Goal: Task Accomplishment & Management: Manage account settings

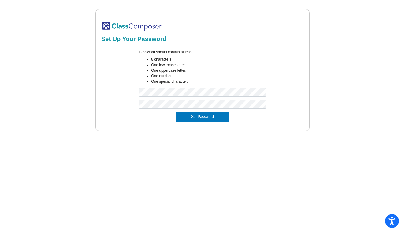
click at [148, 118] on div "Set Password" at bounding box center [202, 117] width 195 height 10
click at [199, 119] on button "Set Password" at bounding box center [203, 117] width 54 height 10
click at [114, 89] on div "Password should contain at least: 8 characters. One lowercase letter. One upper…" at bounding box center [202, 74] width 205 height 51
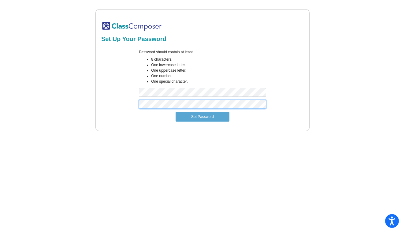
click at [120, 101] on div at bounding box center [202, 106] width 205 height 12
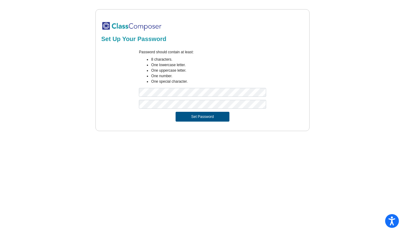
click at [189, 116] on button "Set Password" at bounding box center [203, 117] width 54 height 10
click at [188, 120] on button "Set Password" at bounding box center [203, 117] width 54 height 10
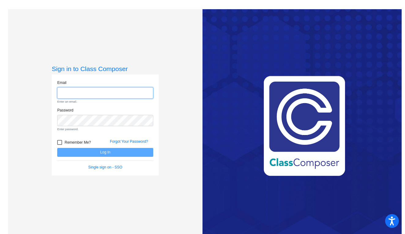
click at [96, 94] on input "email" at bounding box center [105, 92] width 96 height 11
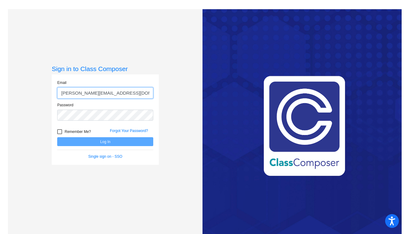
type input "[PERSON_NAME][EMAIL_ADDRESS][DOMAIN_NAME]"
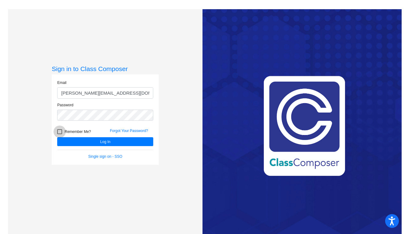
click at [59, 132] on div at bounding box center [59, 131] width 5 height 5
click at [59, 134] on input "Remember Me?" at bounding box center [59, 134] width 0 height 0
checkbox input "true"
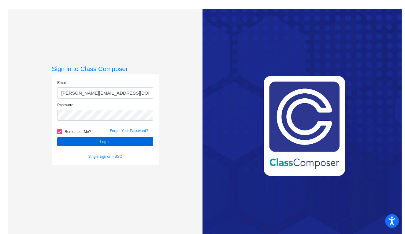
click at [97, 141] on button "Log In" at bounding box center [105, 141] width 96 height 9
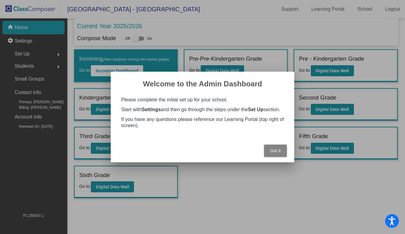
click at [280, 153] on span "Got It" at bounding box center [275, 150] width 10 height 5
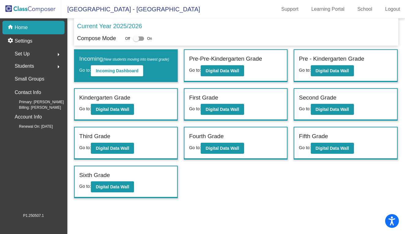
click at [25, 66] on span "Students" at bounding box center [24, 66] width 19 height 9
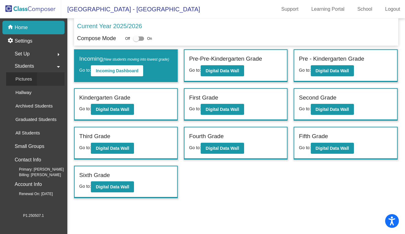
click at [28, 78] on p "Pictures" at bounding box center [23, 78] width 17 height 7
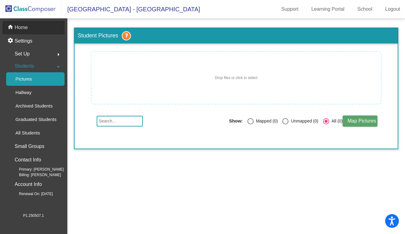
click at [24, 30] on p "Home" at bounding box center [21, 27] width 13 height 7
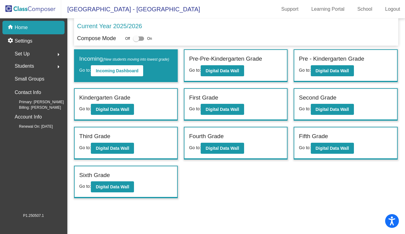
click at [144, 40] on div at bounding box center [138, 38] width 11 height 4
click at [136, 41] on input "checkbox" at bounding box center [136, 41] width 0 height 0
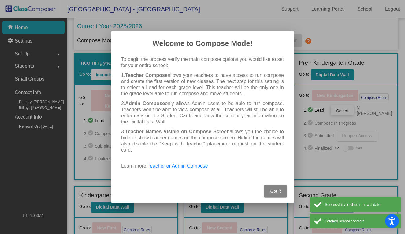
click at [277, 190] on span "Got It" at bounding box center [275, 191] width 10 height 5
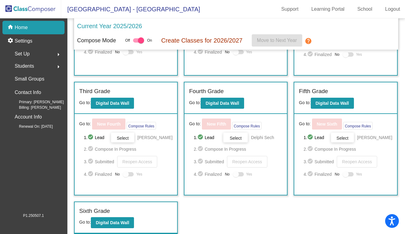
scroll to position [229, 0]
click at [137, 43] on div at bounding box center [138, 40] width 11 height 4
click at [136, 43] on input "checkbox" at bounding box center [136, 43] width 0 height 0
checkbox input "false"
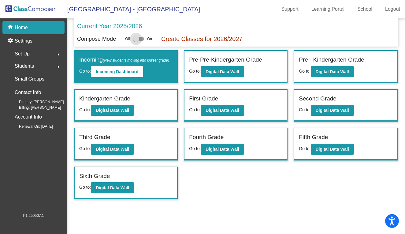
scroll to position [0, 0]
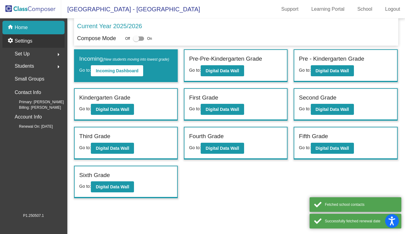
click at [24, 42] on p "Settings" at bounding box center [24, 40] width 18 height 7
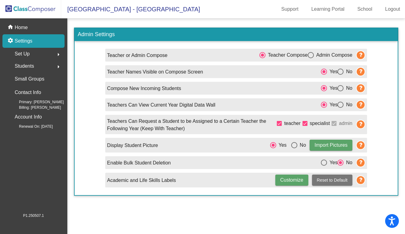
click at [38, 10] on img at bounding box center [30, 9] width 61 height 18
